Goal: Task Accomplishment & Management: Manage account settings

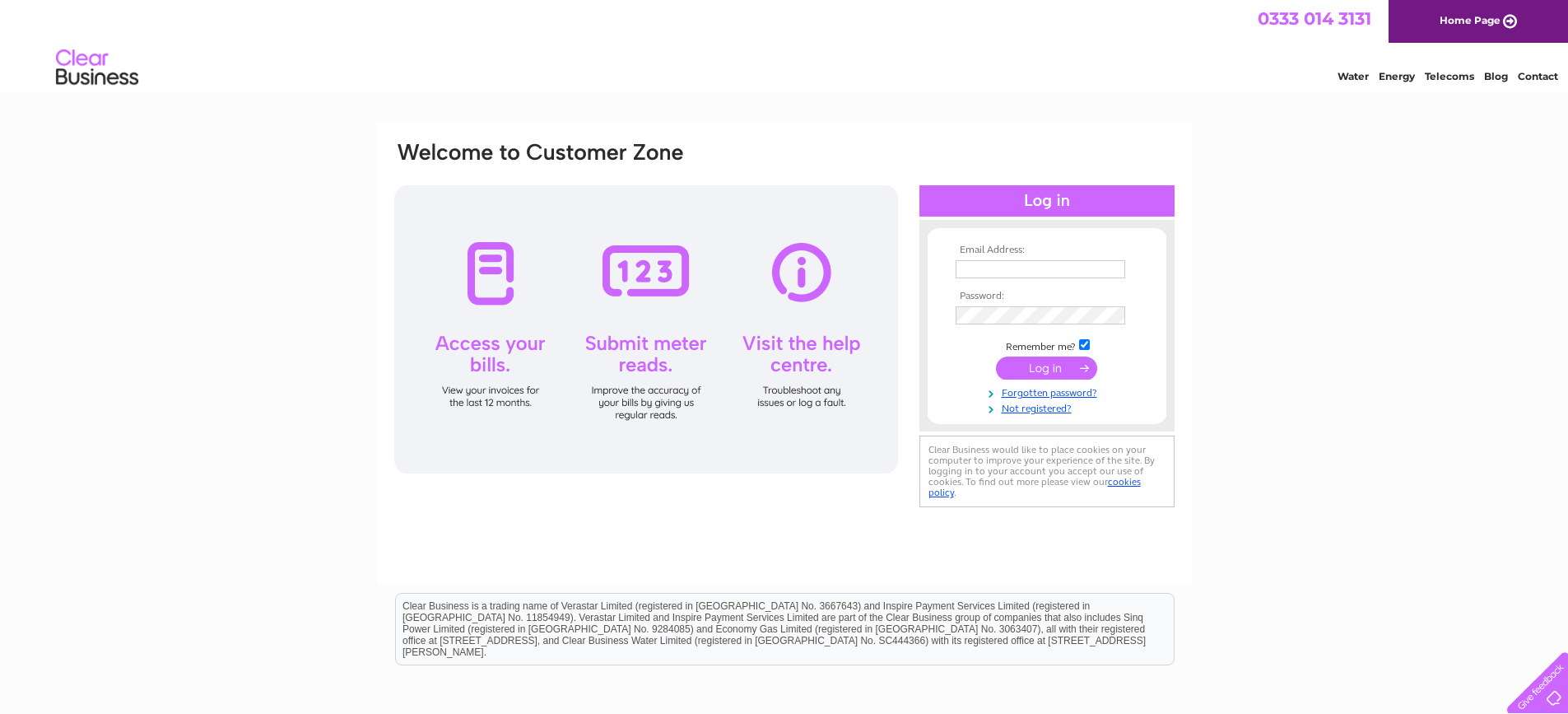
type input "[EMAIL_ADDRESS][DOMAIN_NAME]"
click at [1054, 365] on input "submit" at bounding box center [1046, 368] width 101 height 23
click at [1050, 364] on input "submit" at bounding box center [1046, 368] width 101 height 23
